Goal: Information Seeking & Learning: Find specific fact

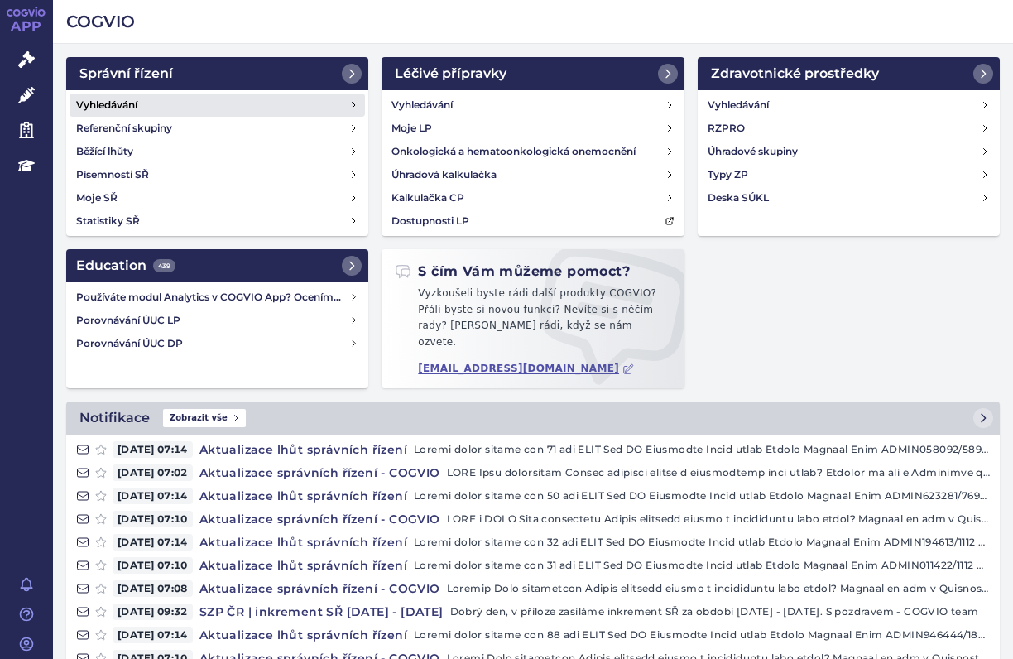
click at [103, 105] on h4 "Vyhledávání" at bounding box center [106, 105] width 61 height 17
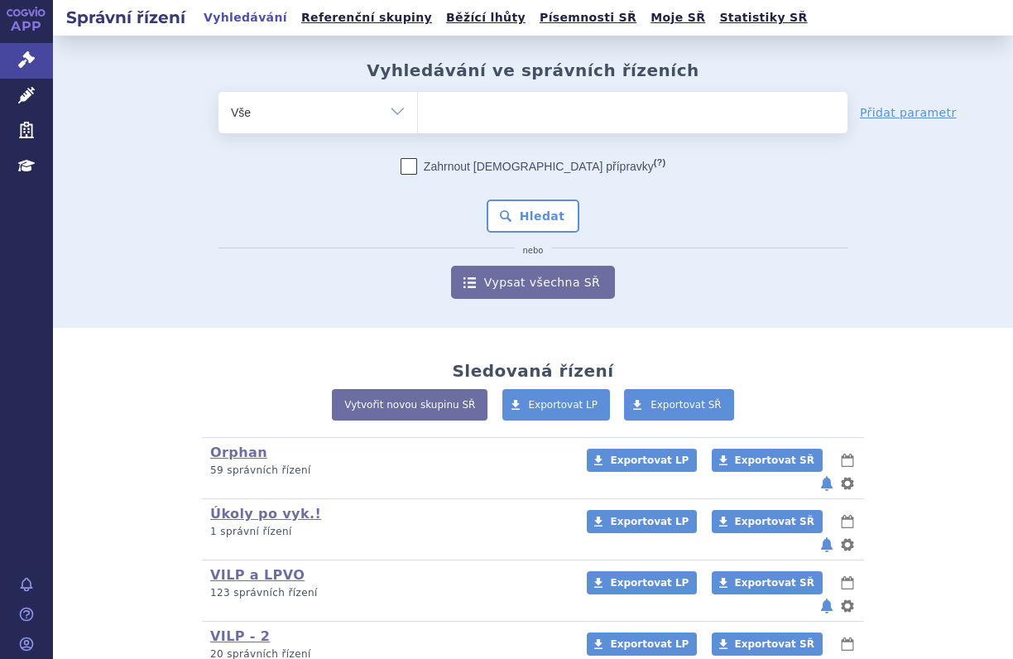
click at [445, 118] on ul at bounding box center [633, 109] width 430 height 35
click at [418, 118] on select at bounding box center [417, 111] width 1 height 41
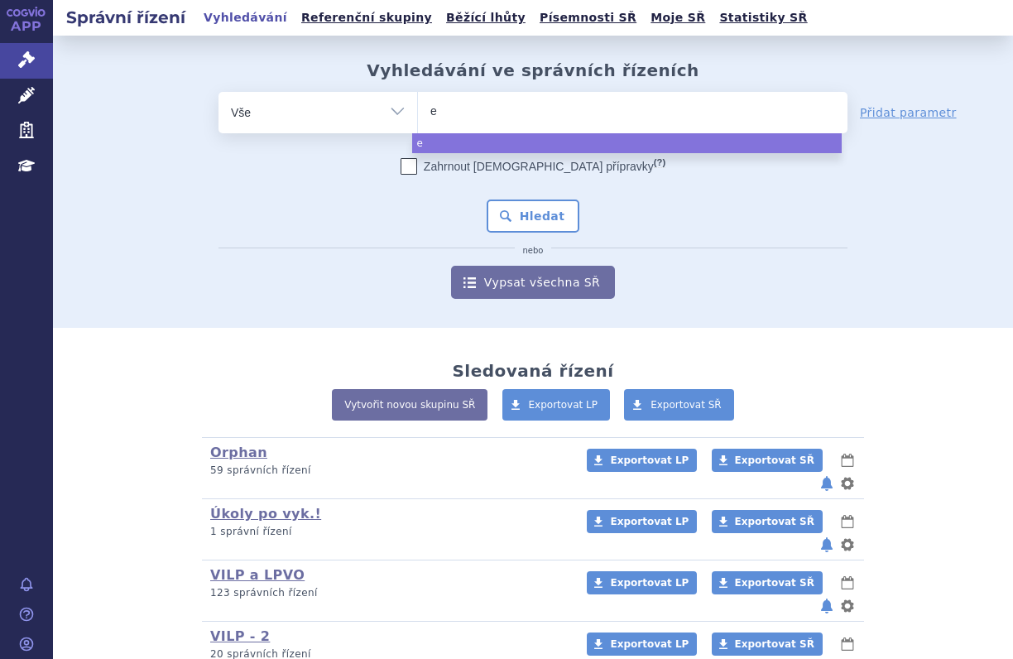
type input "ey"
type input "eyle"
type input "eylea"
select select "eylea"
click at [541, 211] on button "Hledat" at bounding box center [534, 215] width 94 height 33
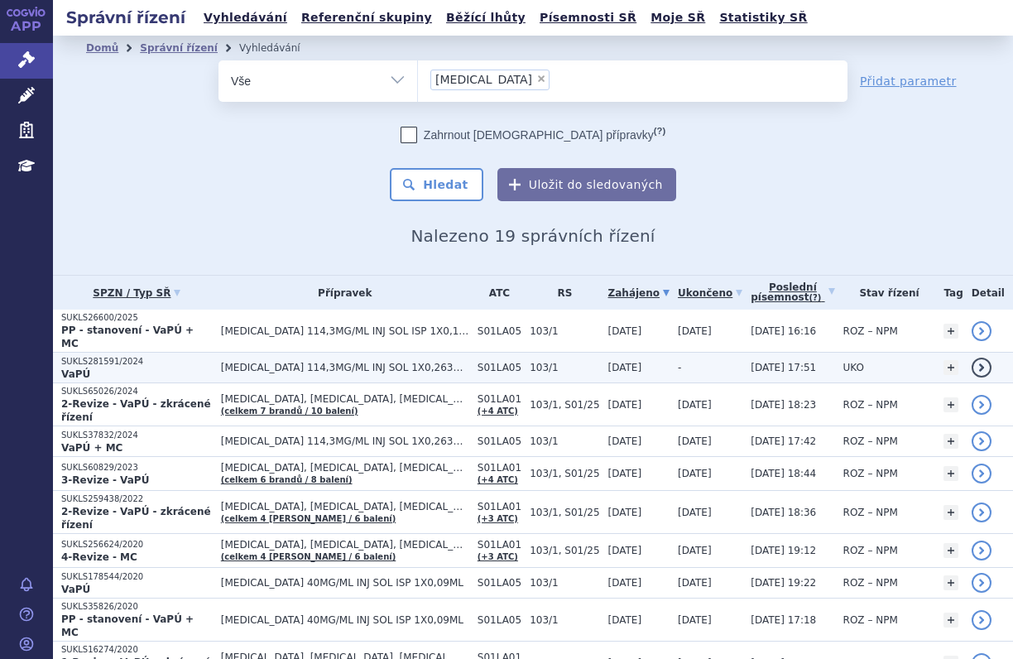
click at [187, 356] on p "SUKLS281591/2024" at bounding box center [136, 362] width 151 height 12
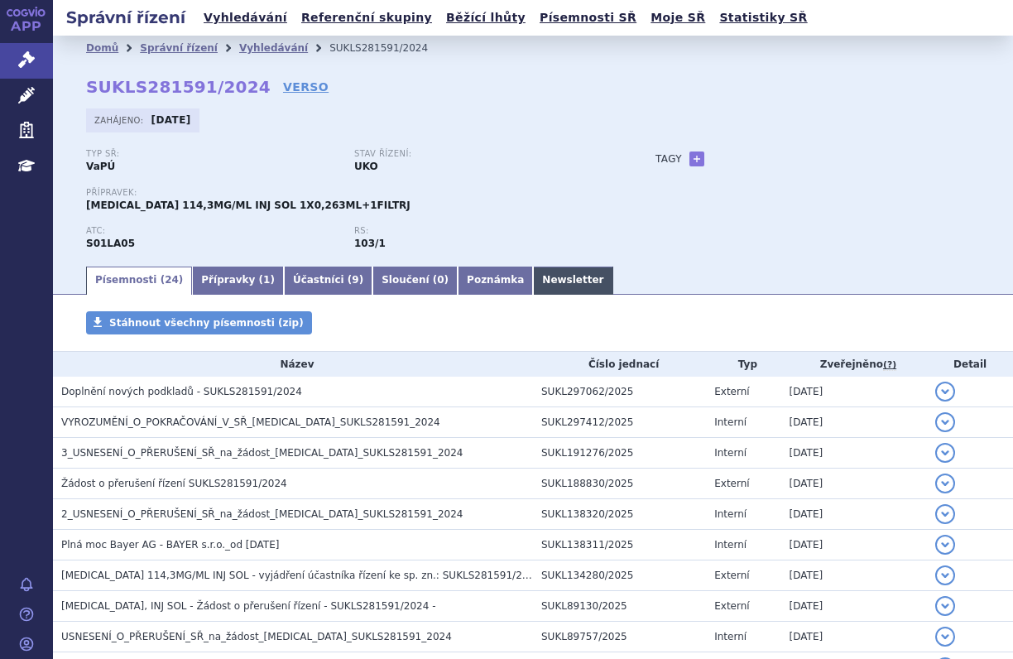
click at [533, 268] on link "Newsletter" at bounding box center [572, 281] width 79 height 28
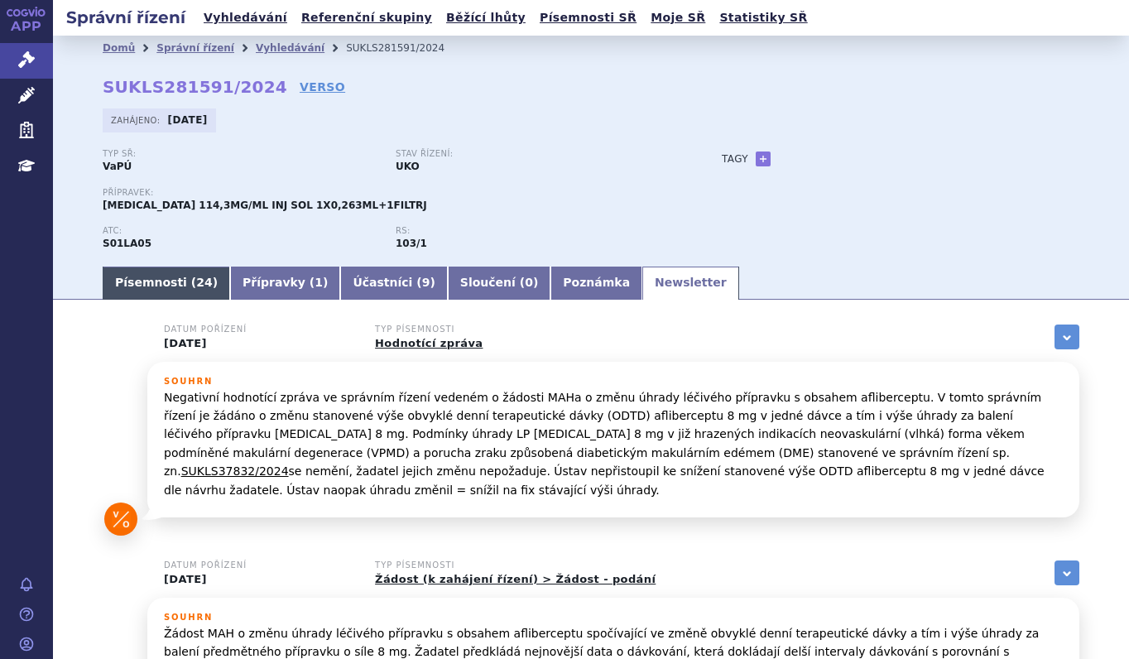
click at [199, 288] on link "Písemnosti ( 24 )" at bounding box center [166, 283] width 127 height 33
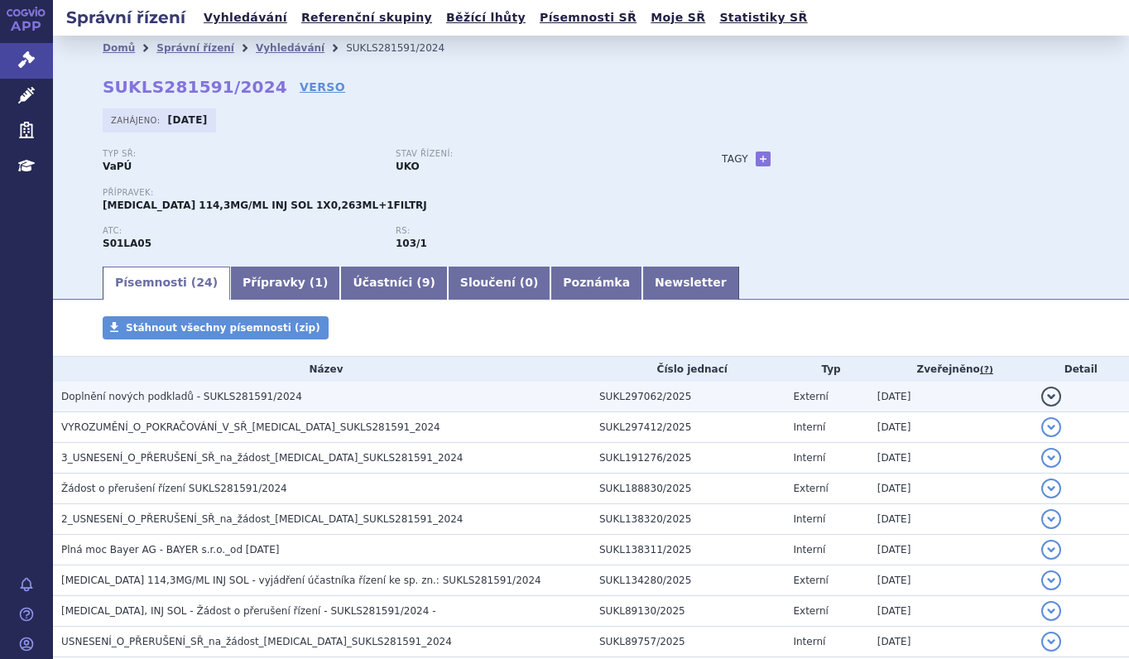
click at [214, 386] on td "Doplnění nových podkladů - SUKLS281591/2024" at bounding box center [322, 397] width 538 height 31
